Goal: Communication & Community: Answer question/provide support

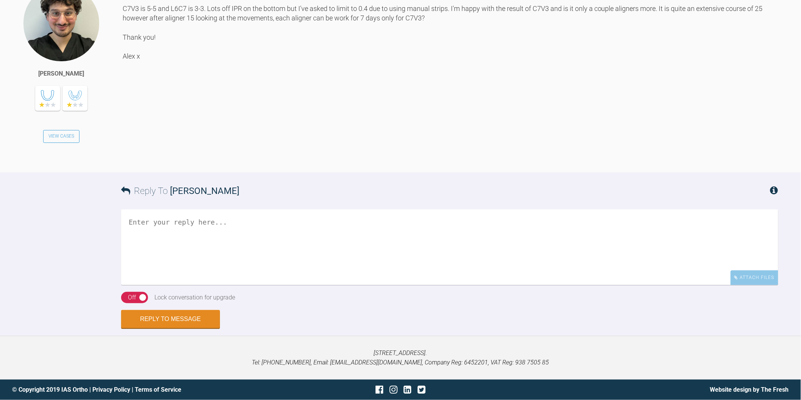
scroll to position [1159, 0]
click at [261, 228] on textarea at bounding box center [449, 248] width 657 height 76
type textarea "i"
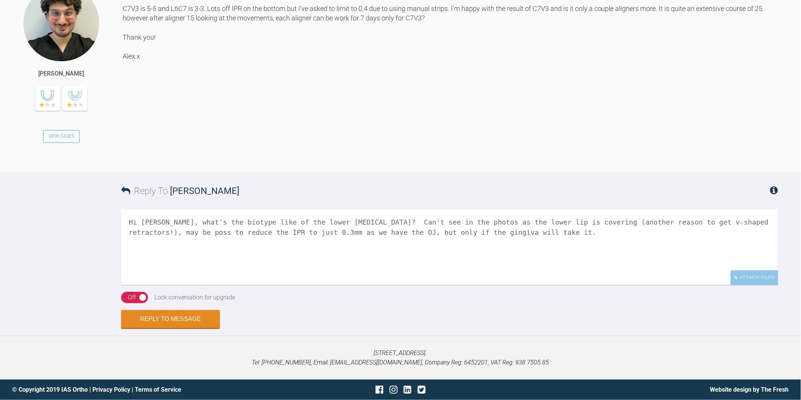
click at [483, 235] on textarea "Hi [PERSON_NAME], what's the biotype like of the lower [MEDICAL_DATA]? Can't se…" at bounding box center [449, 248] width 657 height 76
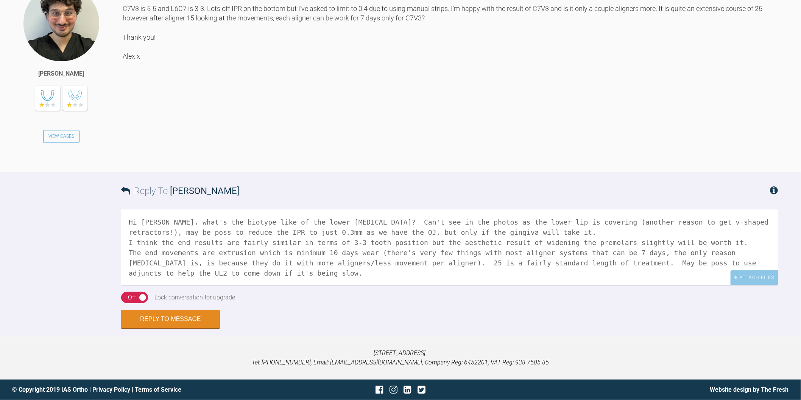
click at [476, 230] on textarea "Hi [PERSON_NAME], what's the biotype like of the lower [MEDICAL_DATA]? Can't se…" at bounding box center [449, 248] width 657 height 76
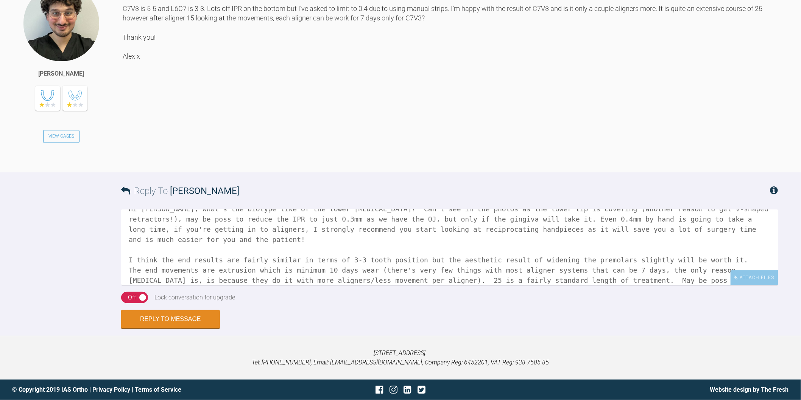
scroll to position [21, 0]
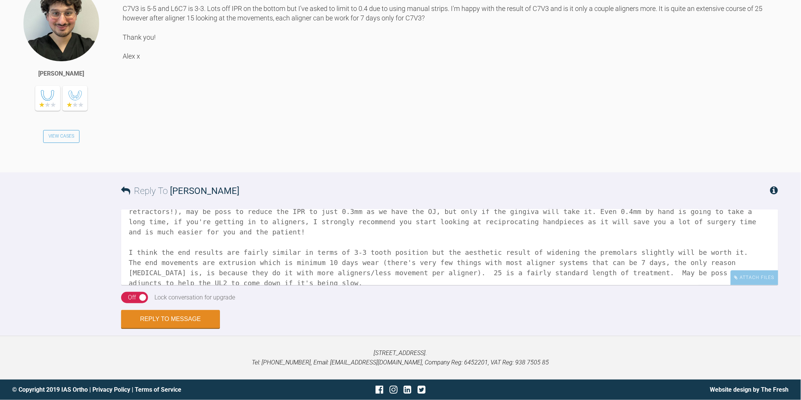
click at [214, 271] on textarea "Hi [PERSON_NAME], what's the biotype like of the lower [MEDICAL_DATA]? Can't se…" at bounding box center [449, 248] width 657 height 76
click at [739, 218] on textarea at bounding box center [449, 248] width 657 height 76
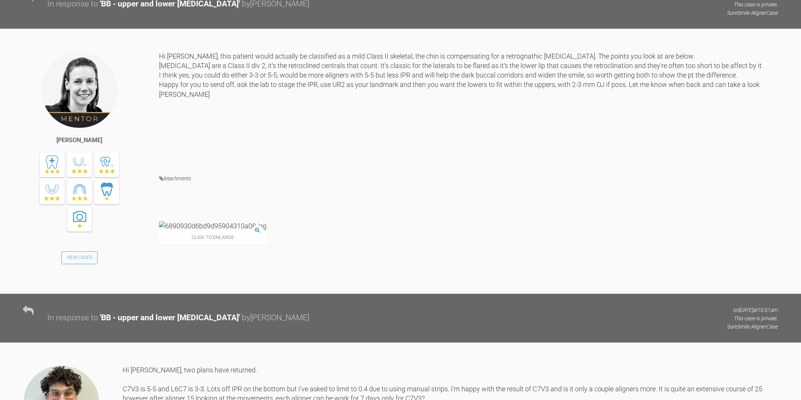
scroll to position [1159, 0]
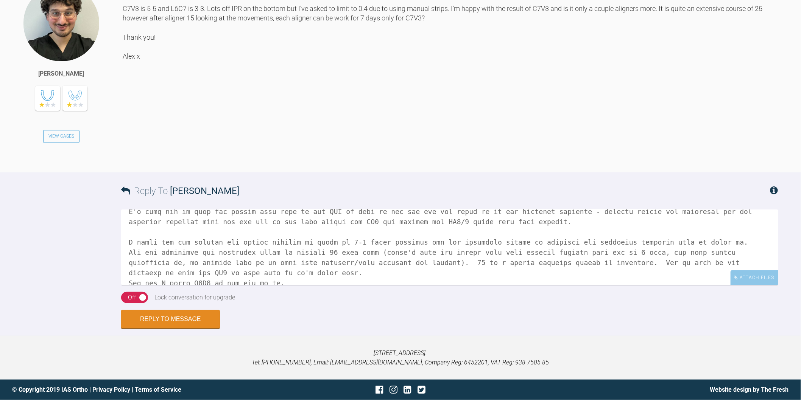
click at [284, 271] on textarea at bounding box center [449, 248] width 657 height 76
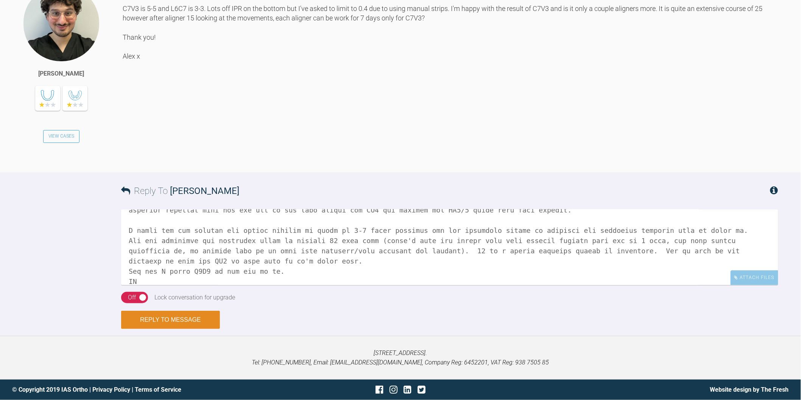
type textarea "Hi [PERSON_NAME], what's the biotype like of the lower [MEDICAL_DATA]? Can't se…"
click at [196, 317] on button "Reply to Message" at bounding box center [170, 320] width 99 height 18
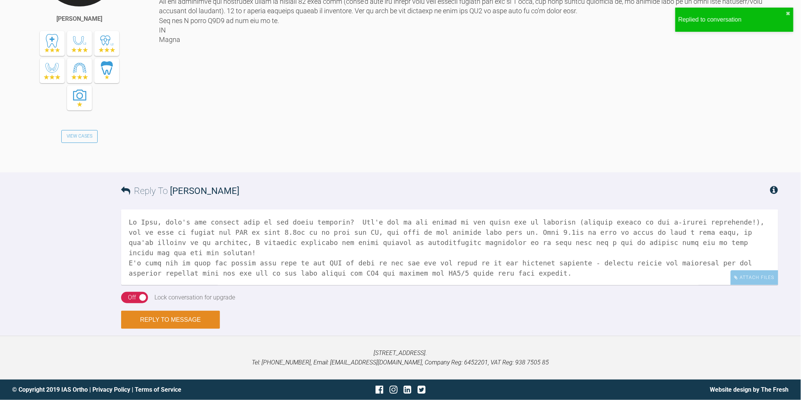
scroll to position [1473, 0]
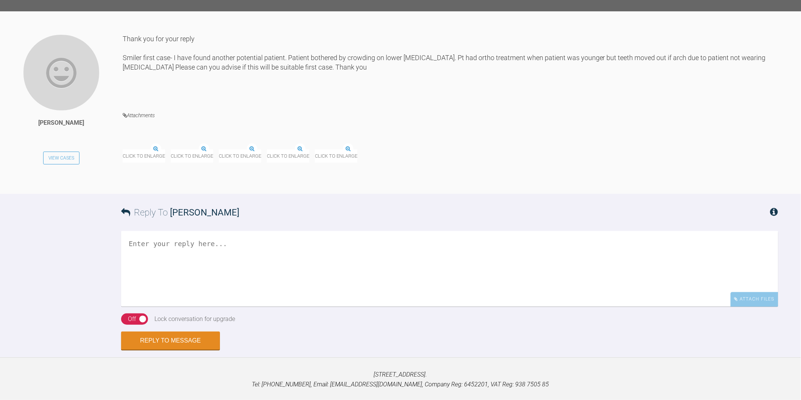
scroll to position [733, 0]
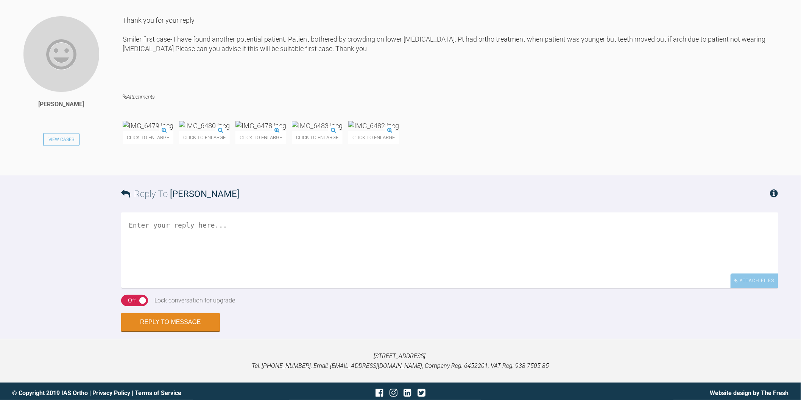
click at [342, 131] on img at bounding box center [317, 125] width 51 height 9
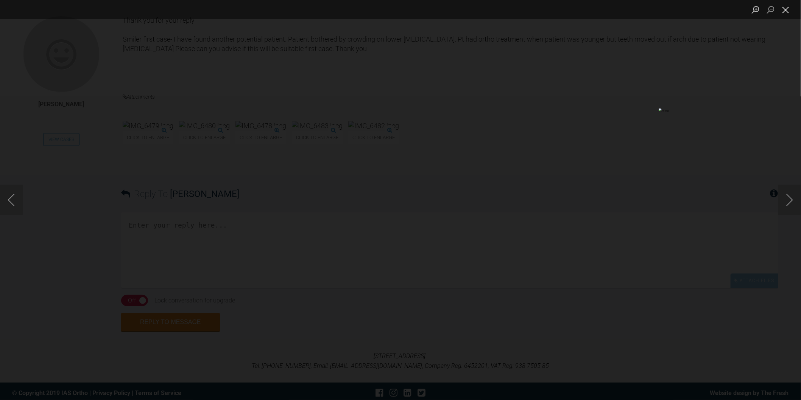
click at [784, 9] on button "Close lightbox" at bounding box center [785, 9] width 15 height 13
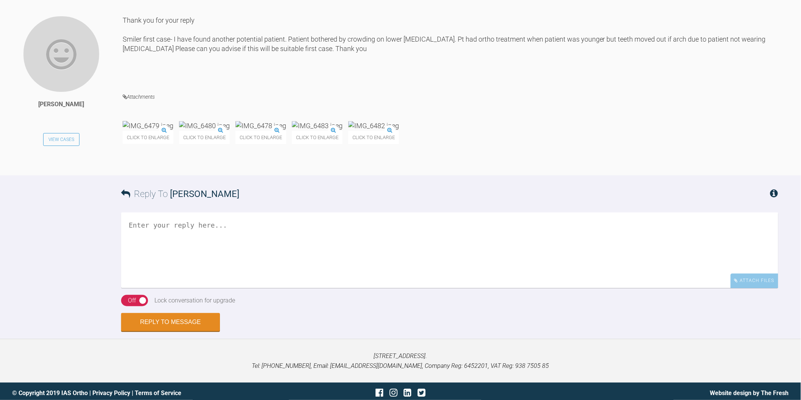
click at [399, 131] on img at bounding box center [373, 125] width 51 height 9
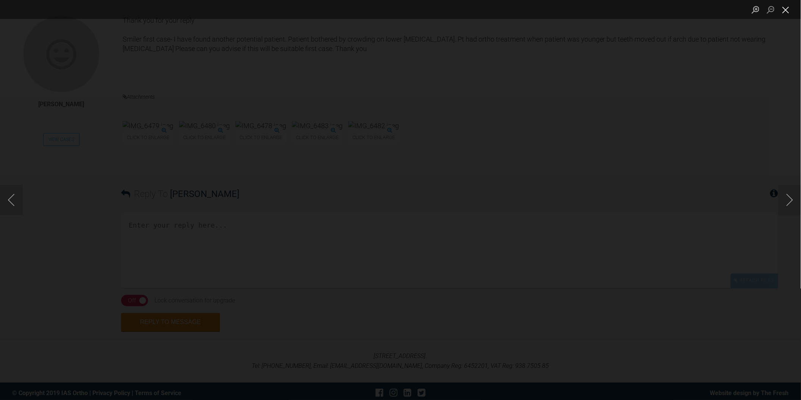
click at [784, 9] on button "Close lightbox" at bounding box center [785, 9] width 15 height 13
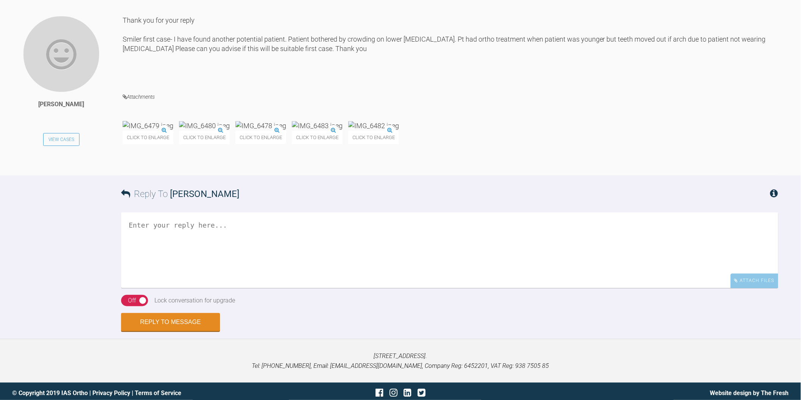
click at [309, 288] on textarea at bounding box center [449, 251] width 657 height 76
click at [342, 131] on img at bounding box center [317, 125] width 51 height 9
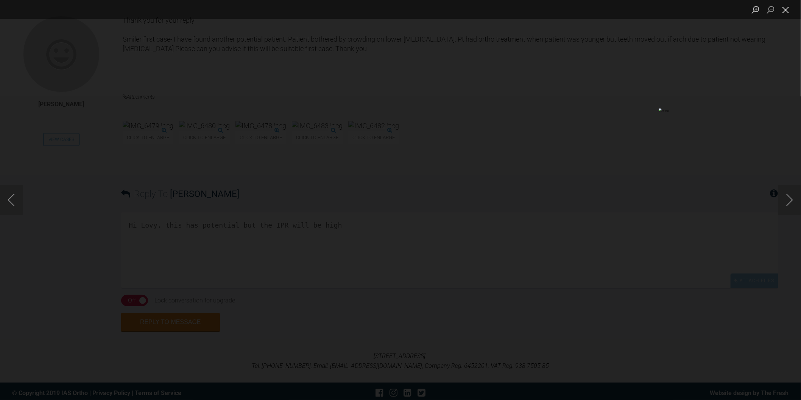
click at [785, 9] on button "Close lightbox" at bounding box center [785, 9] width 15 height 13
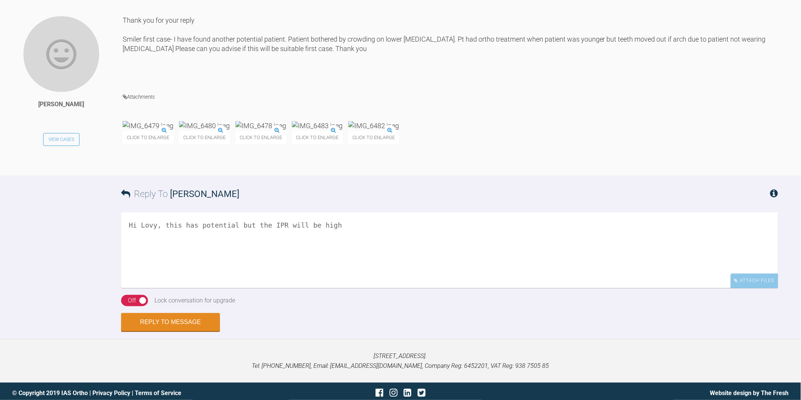
click at [286, 131] on img at bounding box center [260, 125] width 51 height 9
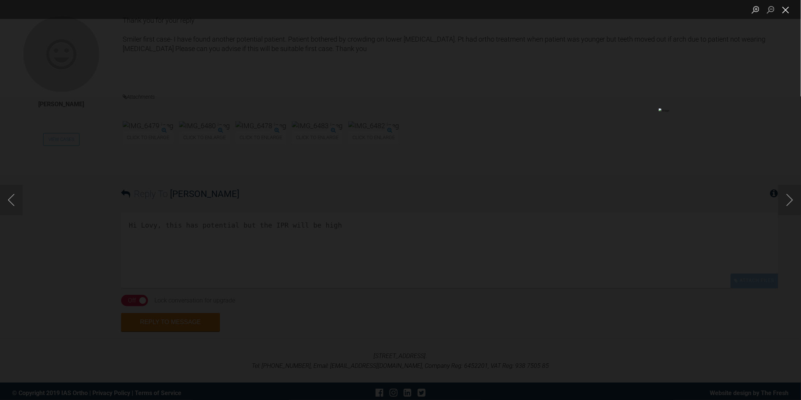
click at [787, 12] on button "Close lightbox" at bounding box center [785, 9] width 15 height 13
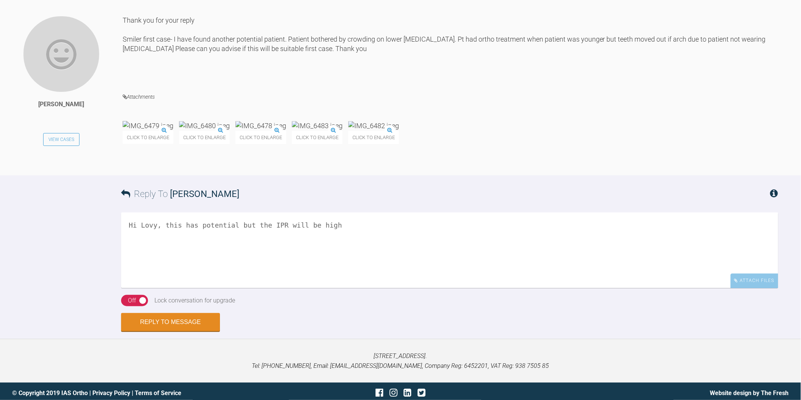
click at [173, 131] on img at bounding box center [148, 125] width 51 height 9
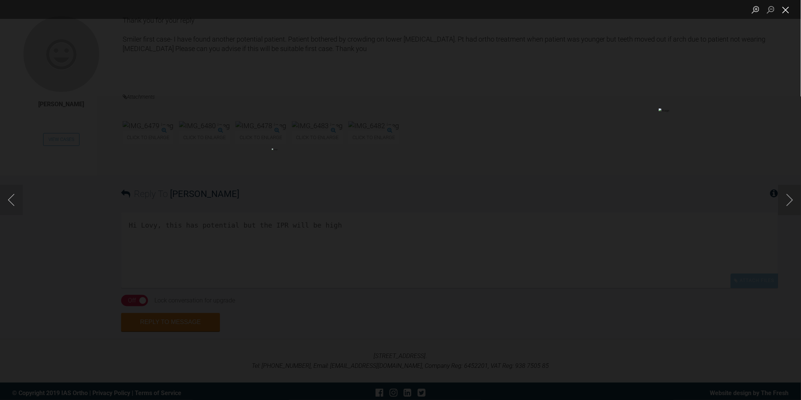
click at [786, 10] on button "Close lightbox" at bounding box center [785, 9] width 15 height 13
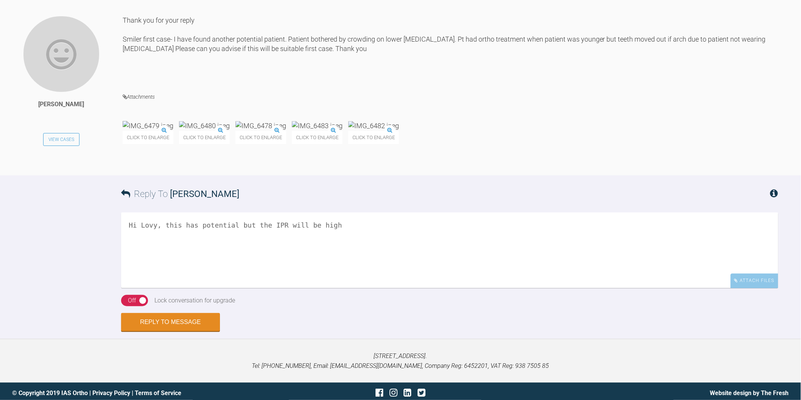
click at [358, 288] on textarea "Hi Lovy, this has potential but the IPR will be high" at bounding box center [449, 251] width 657 height 76
click at [342, 131] on img at bounding box center [317, 125] width 51 height 9
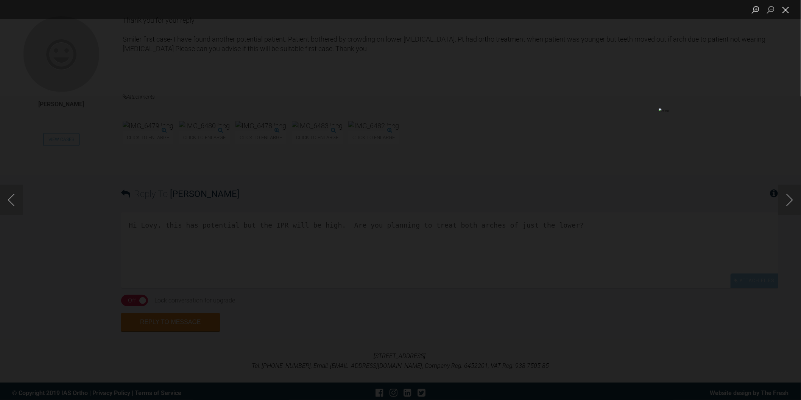
click at [790, 11] on button "Close lightbox" at bounding box center [785, 9] width 15 height 13
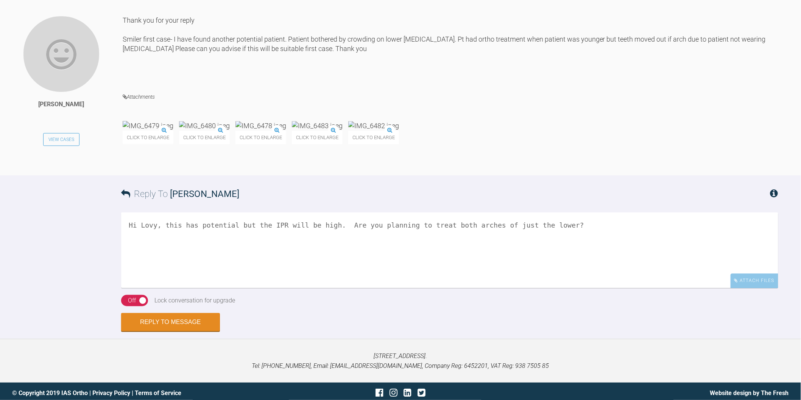
click at [572, 288] on textarea "Hi Lovy, this has potential but the IPR will be high. Are you planning to treat…" at bounding box center [449, 251] width 657 height 76
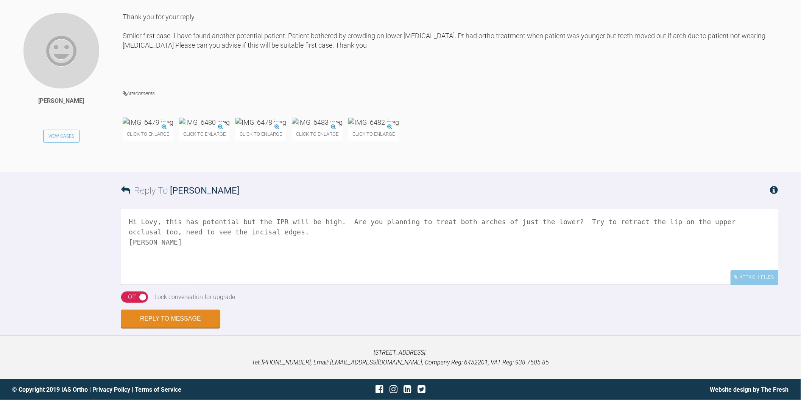
scroll to position [846, 0]
type textarea "Hi Lovy, this has potential but the IPR will be high. Are you planning to treat…"
click at [206, 322] on button "Reply to Message" at bounding box center [170, 320] width 99 height 18
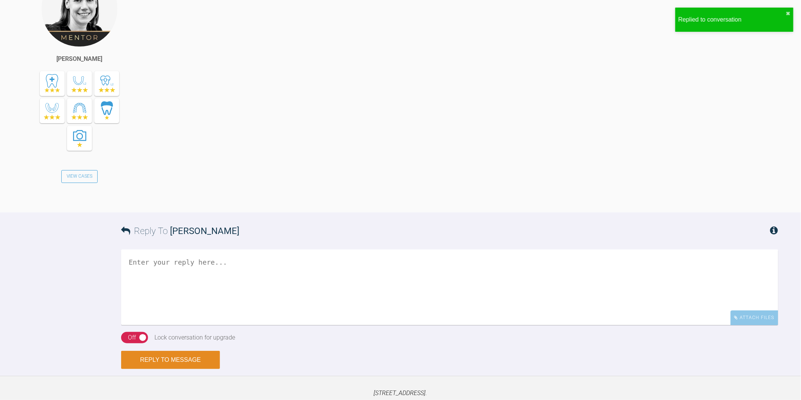
scroll to position [1159, 0]
